Goal: Find specific page/section: Find specific page/section

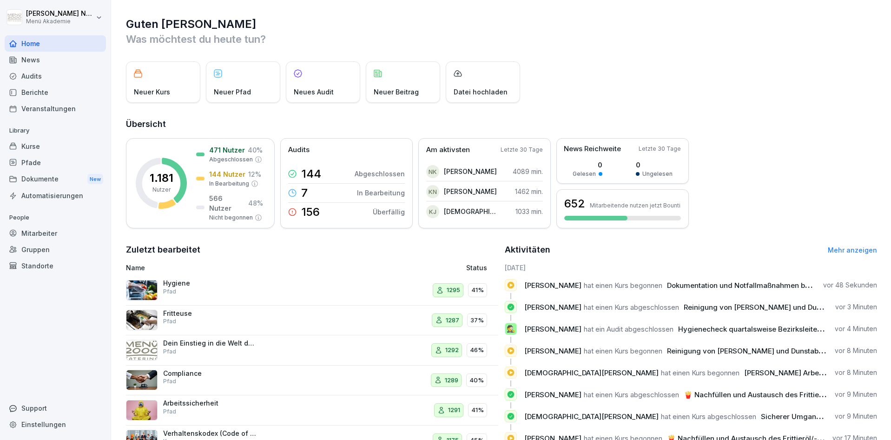
click at [24, 47] on div "Home" at bounding box center [55, 43] width 101 height 16
click at [93, 13] on html "[PERSON_NAME] Menü Akademie Home News Audits Berichte Veranstaltungen Library K…" at bounding box center [445, 220] width 891 height 440
click at [99, 12] on html "[PERSON_NAME] Menü Akademie Home News Audits Berichte Veranstaltungen Library K…" at bounding box center [445, 220] width 891 height 440
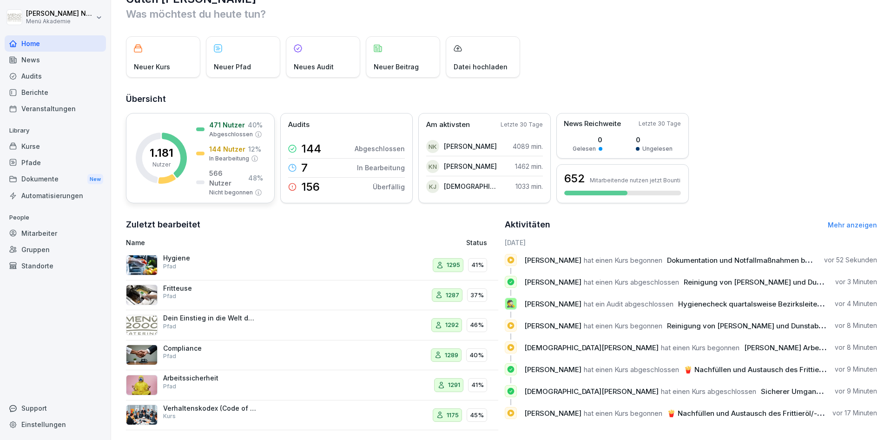
scroll to position [39, 0]
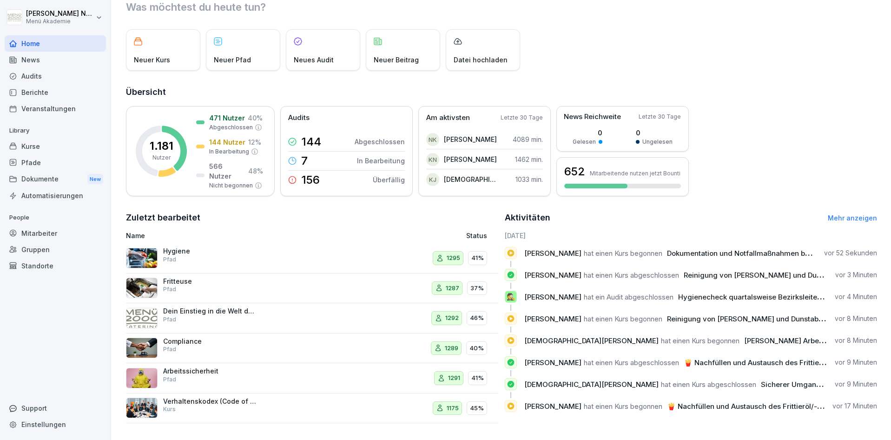
click at [53, 150] on div "Kurse" at bounding box center [55, 146] width 101 height 16
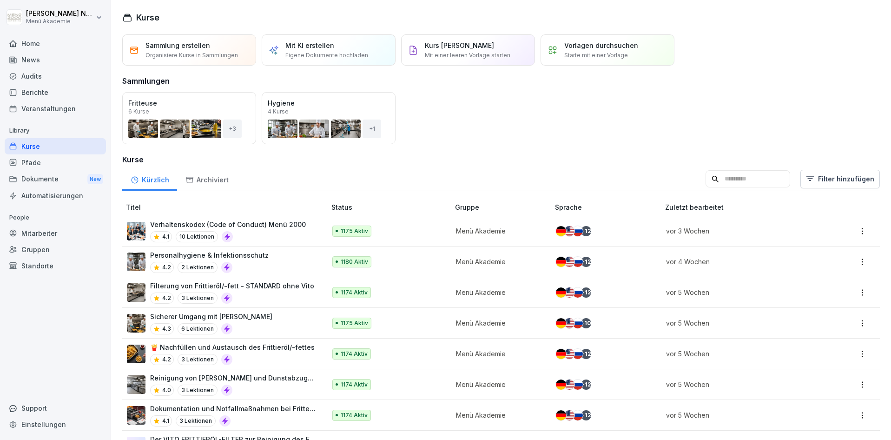
click at [0, 0] on div "Öffnen" at bounding box center [0, 0] width 0 height 0
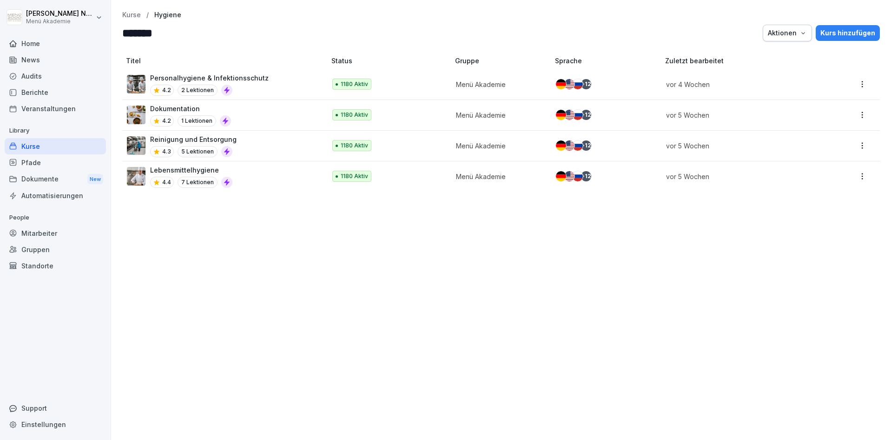
click at [41, 231] on div "Mitarbeiter" at bounding box center [55, 233] width 101 height 16
